Goal: Find specific page/section

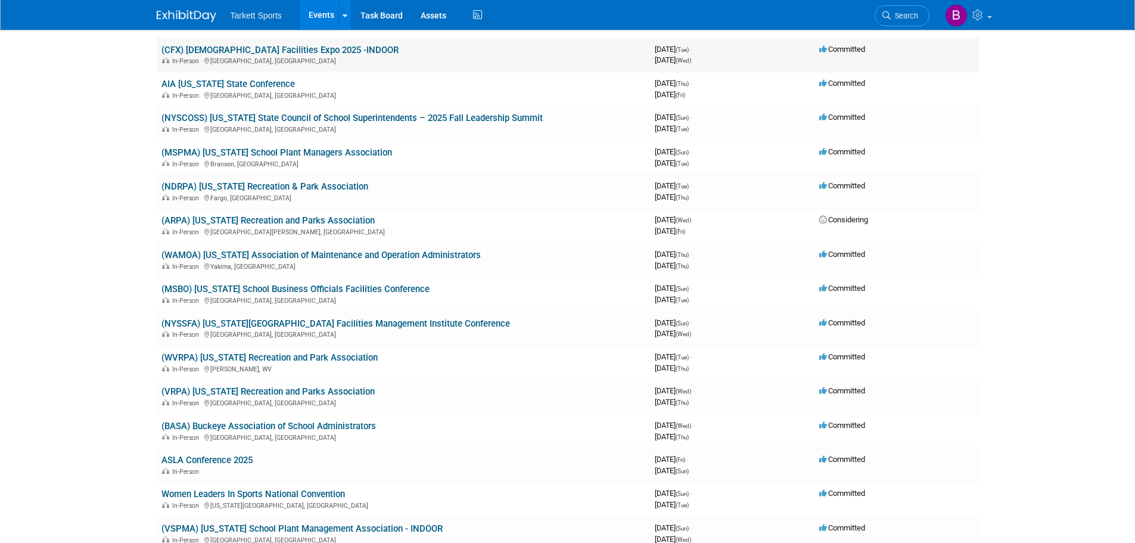
scroll to position [179, 0]
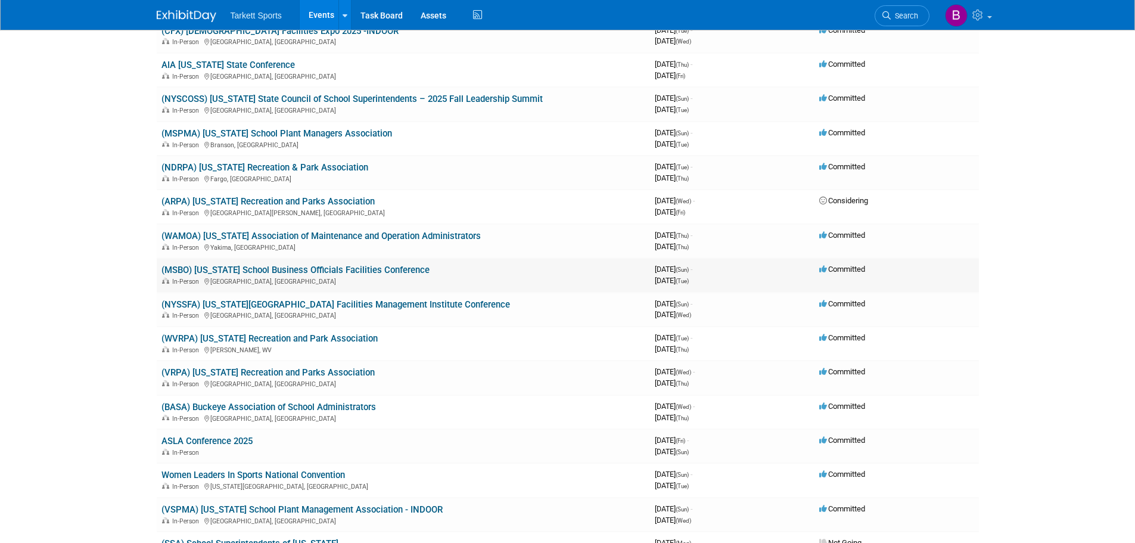
click at [388, 270] on link "(MSBO) [US_STATE] School Business Officials Facilities Conference" at bounding box center [295, 269] width 268 height 11
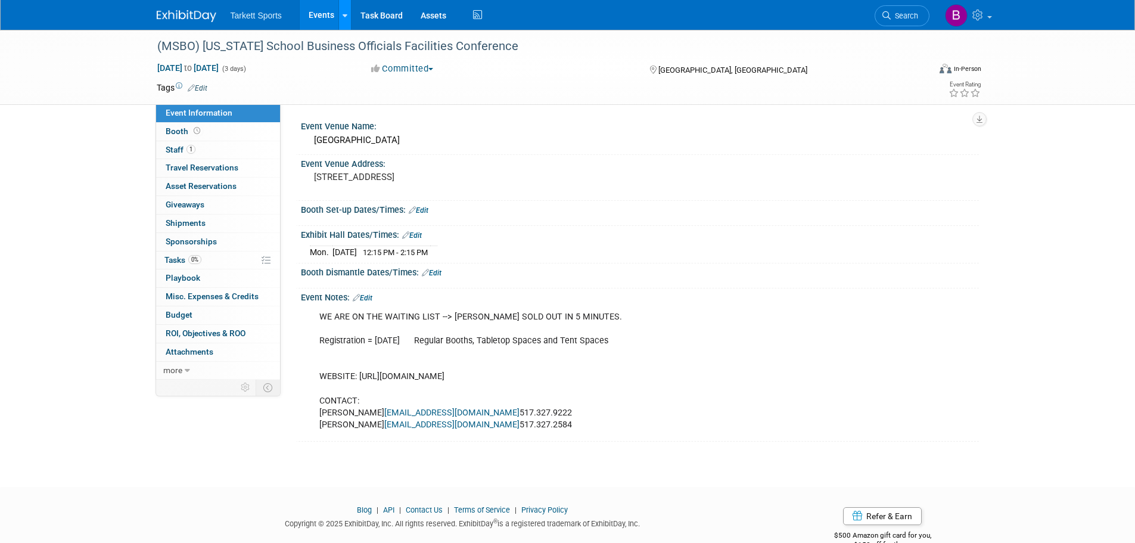
click at [348, 14] on link at bounding box center [344, 15] width 13 height 30
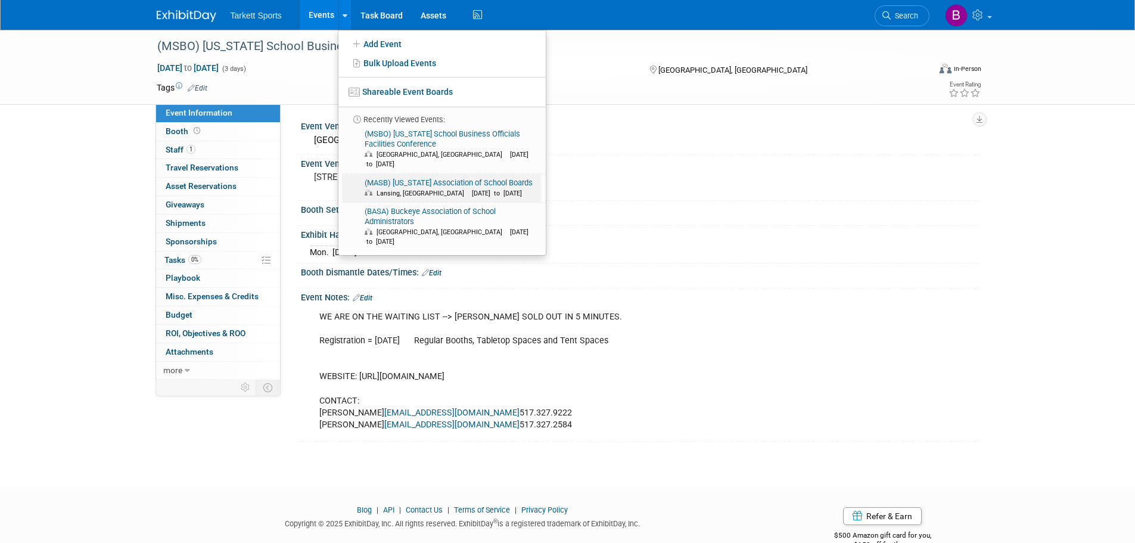
click at [428, 174] on link "(MASB) [US_STATE] Association of School Boards [GEOGRAPHIC_DATA], [GEOGRAPHIC_D…" at bounding box center [441, 188] width 199 height 29
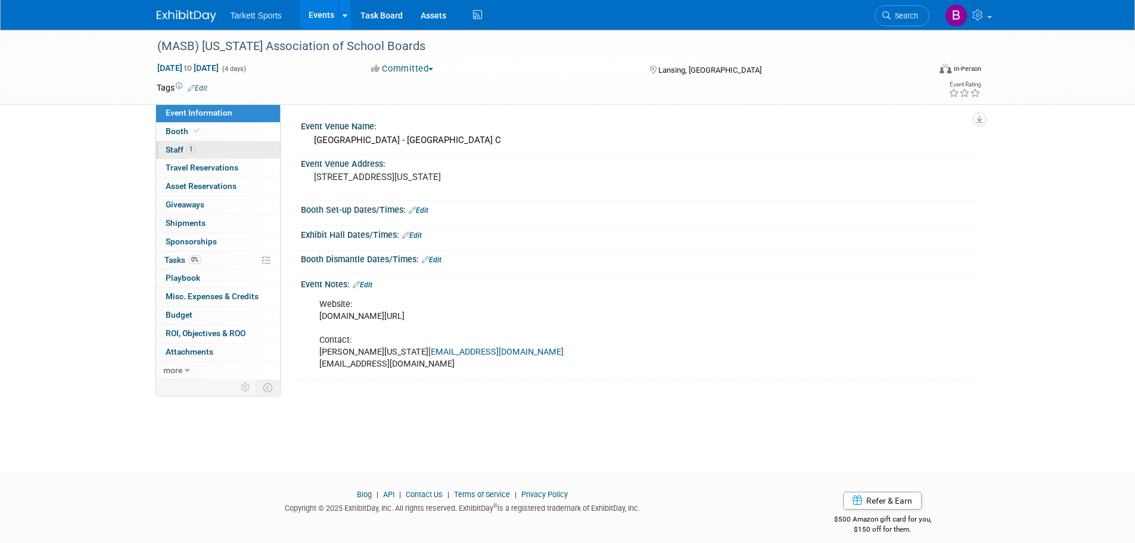
click at [177, 148] on span "Staff 1" at bounding box center [181, 150] width 30 height 10
